Goal: Check status: Check status

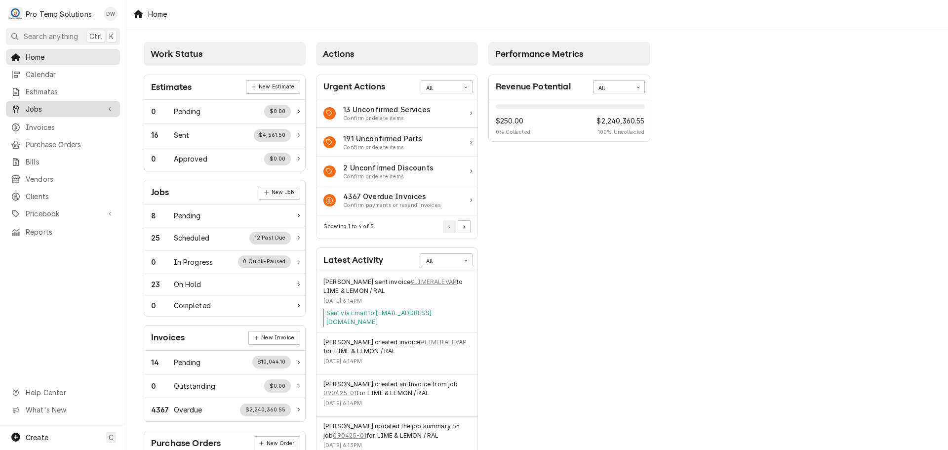
click at [36, 104] on span "Jobs" at bounding box center [63, 109] width 75 height 10
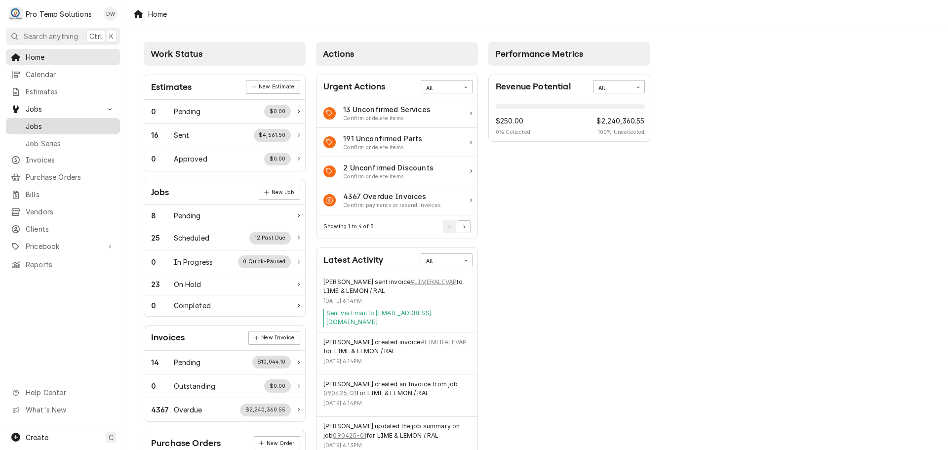
click at [29, 123] on span "Jobs" at bounding box center [70, 126] width 89 height 10
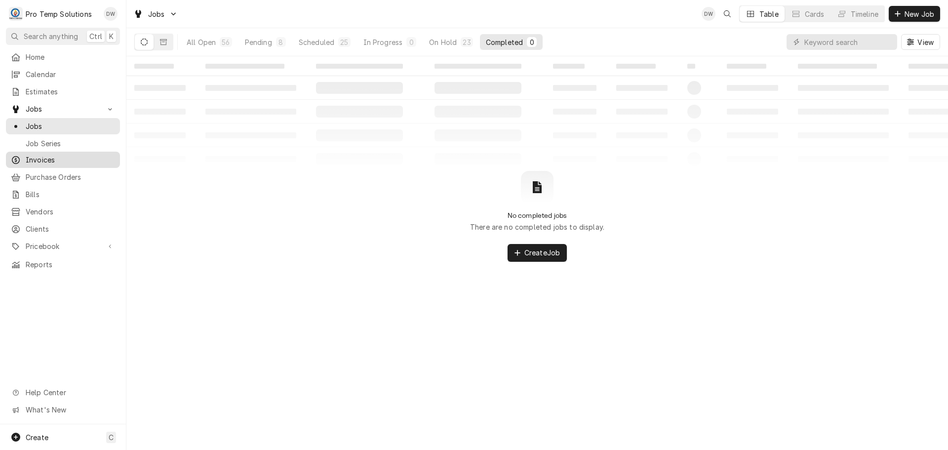
click at [37, 159] on span "Invoices" at bounding box center [70, 160] width 89 height 10
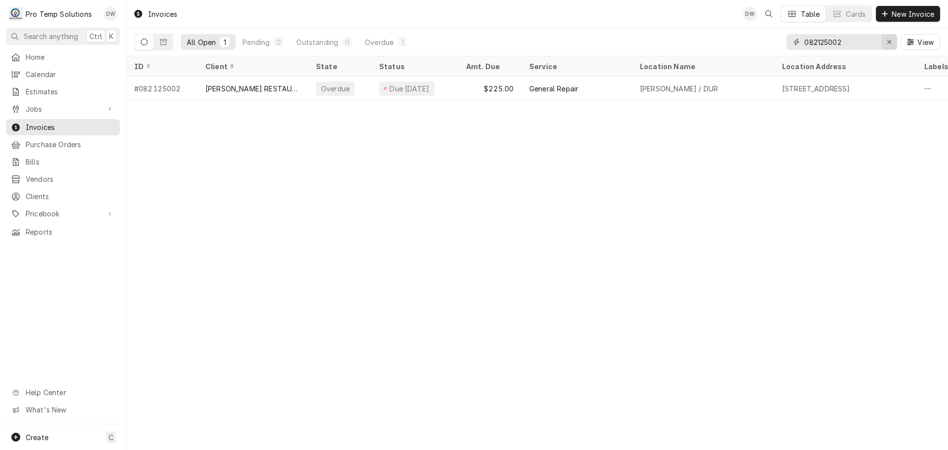
click at [888, 42] on icon "Erase input" at bounding box center [889, 42] width 4 height 4
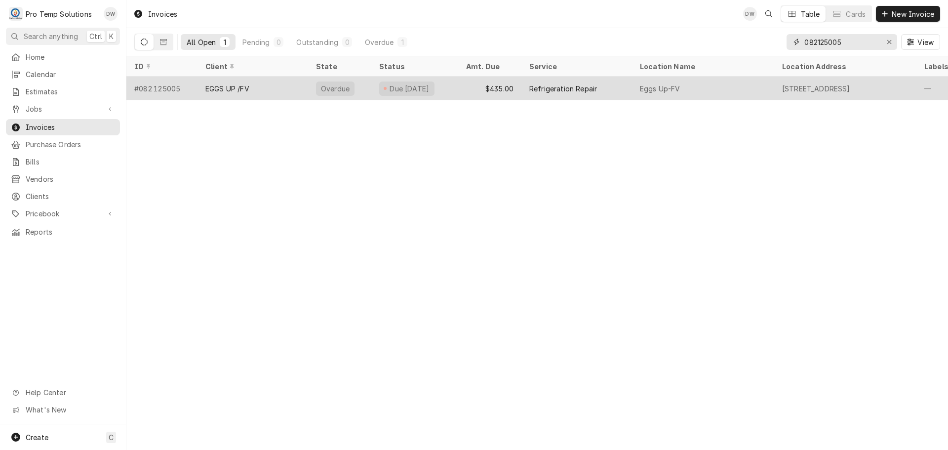
type input "082125005"
click at [618, 84] on div "Refrigeration Repair" at bounding box center [576, 89] width 111 height 24
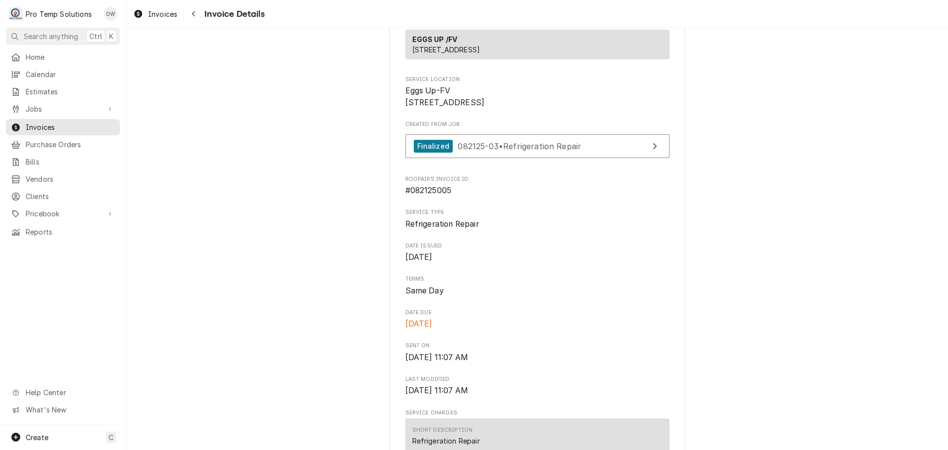
scroll to position [178, 0]
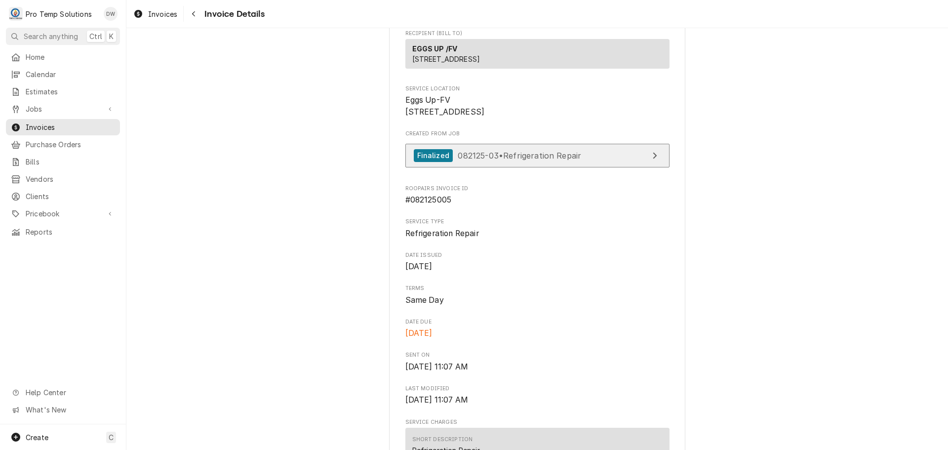
click at [518, 160] on span "082125-03 • Refrigeration Repair" at bounding box center [519, 155] width 123 height 10
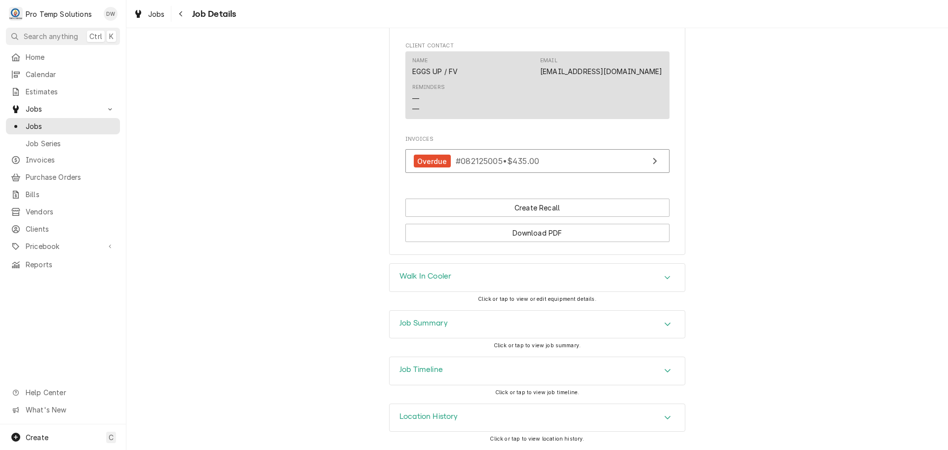
scroll to position [548, 0]
click at [664, 322] on icon "Accordion Header" at bounding box center [667, 324] width 7 height 8
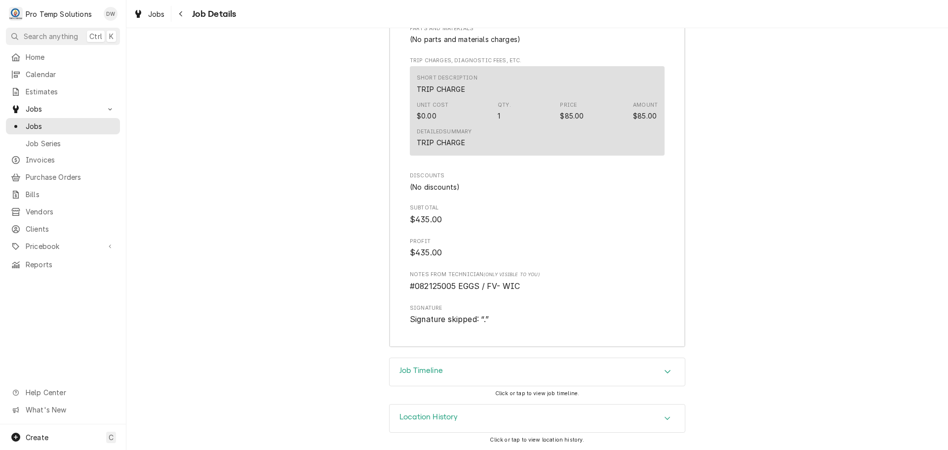
scroll to position [1212, 0]
click at [665, 369] on icon "Accordion Header" at bounding box center [667, 370] width 7 height 8
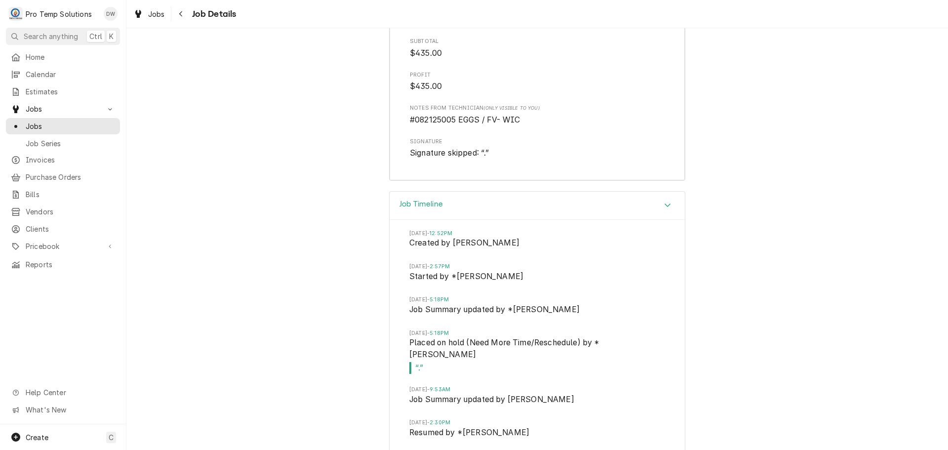
scroll to position [1410, 0]
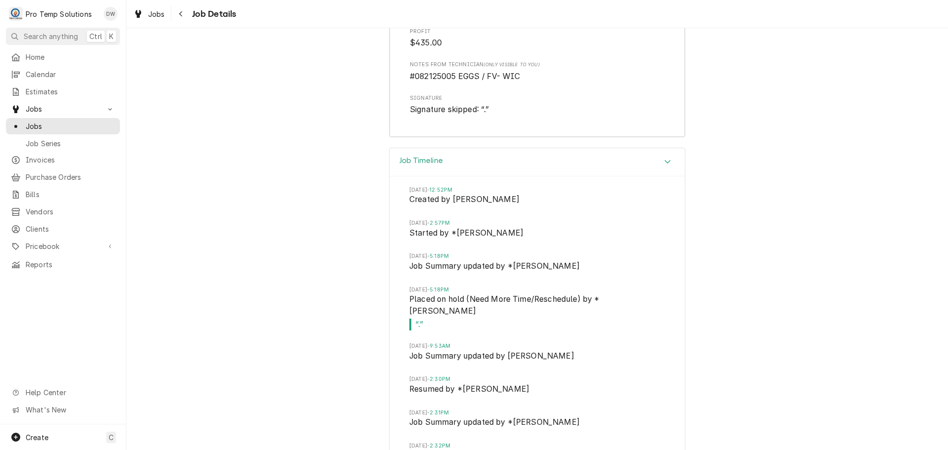
click at [664, 165] on icon "Accordion Header" at bounding box center [667, 161] width 7 height 8
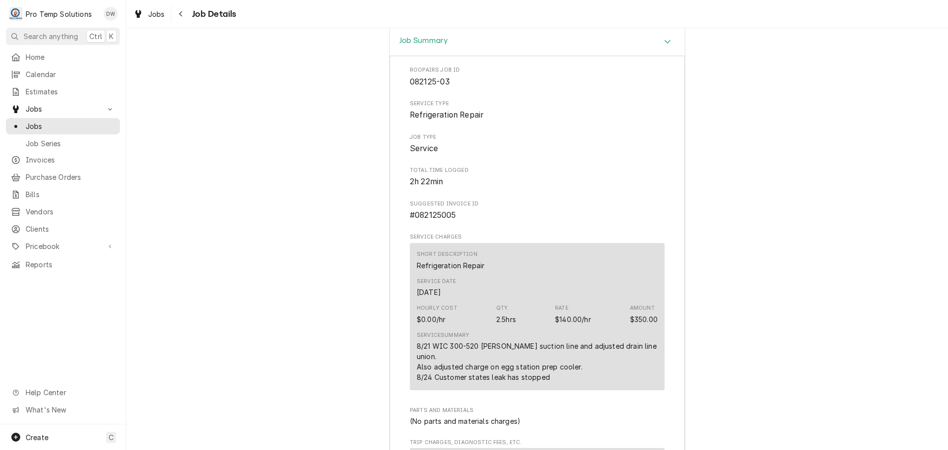
scroll to position [818, 0]
